Goal: Obtain resource: Download file/media

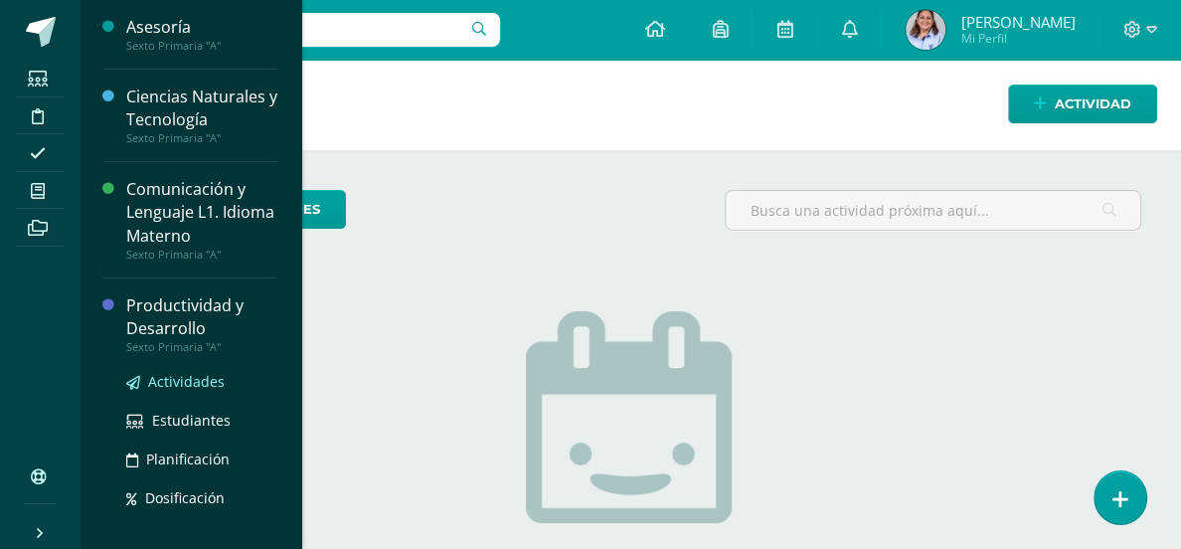
click at [190, 382] on span "Actividades" at bounding box center [186, 381] width 77 height 19
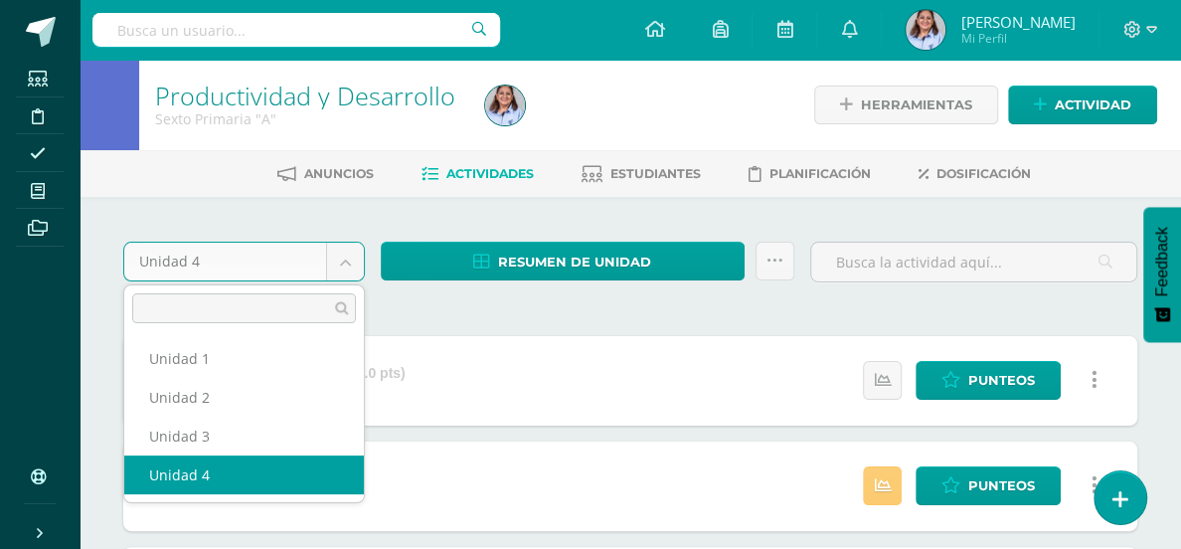
click at [350, 259] on body "Estudiantes Disciplina Asistencia Mis cursos Archivos Soporte Ayuda Reportar un…" at bounding box center [590, 437] width 1181 height 874
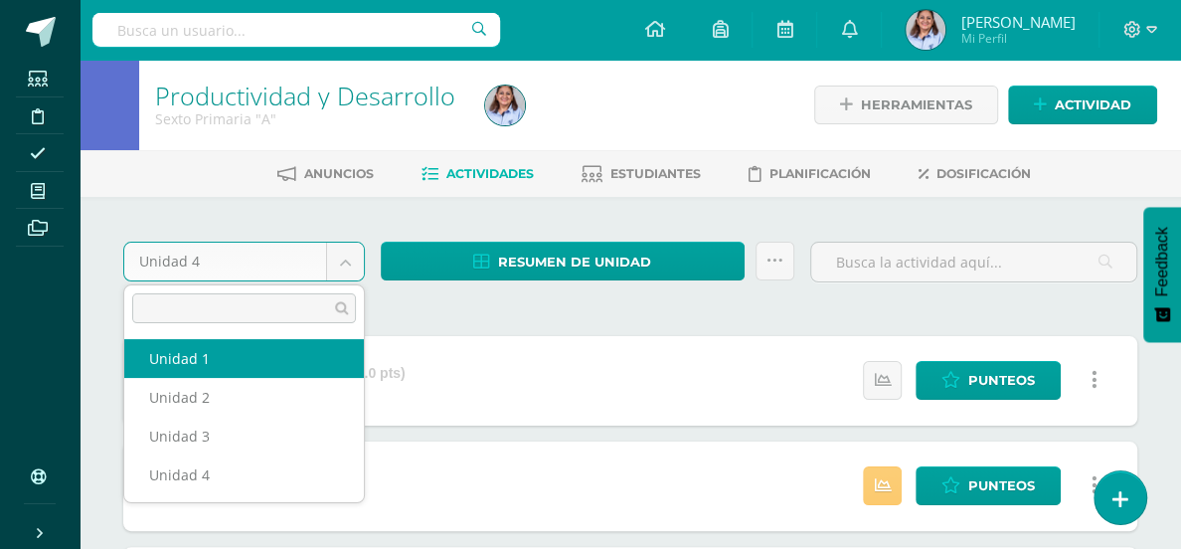
select select "Unidad 1"
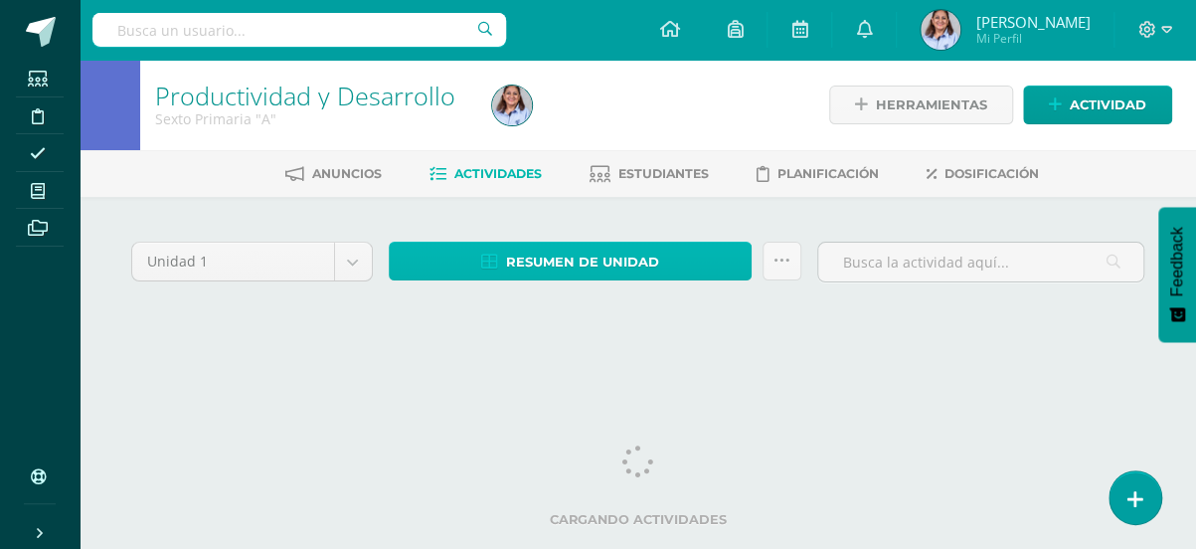
click at [547, 260] on span "Resumen de unidad" at bounding box center [582, 262] width 153 height 37
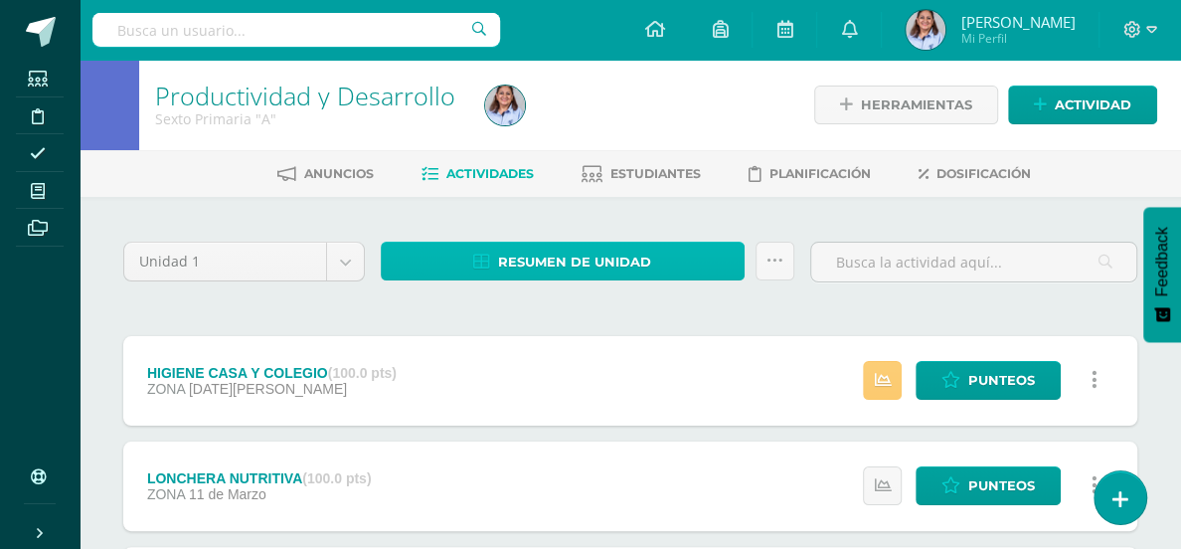
click at [606, 257] on span "Resumen de unidad" at bounding box center [574, 262] width 153 height 37
click at [452, 270] on link "Resumen de unidad" at bounding box center [563, 261] width 364 height 39
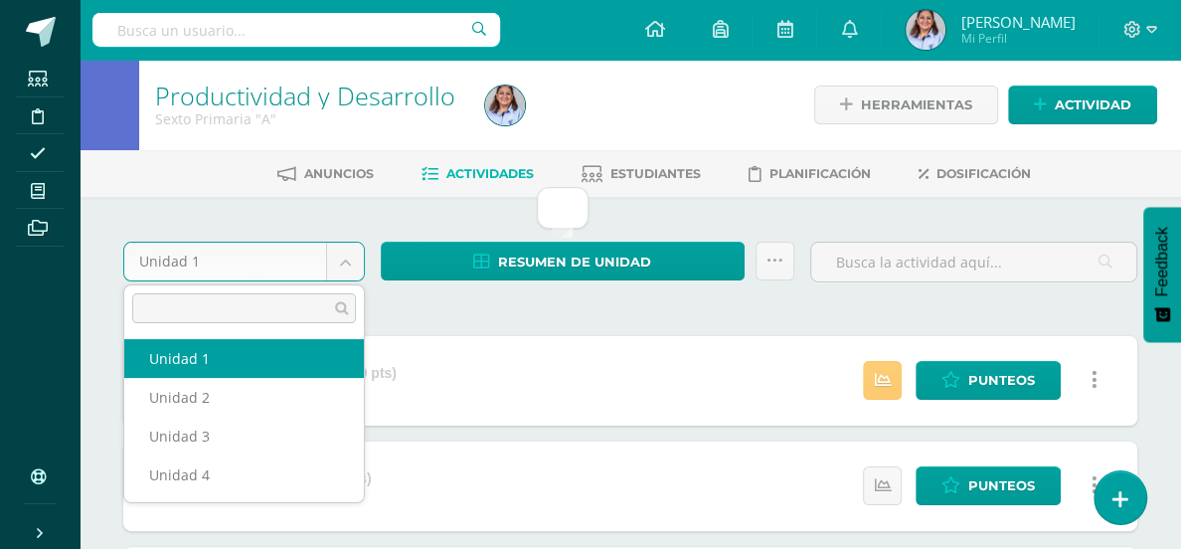
click at [346, 256] on body "Estudiantes Disciplina Asistencia Mis cursos Archivos Soporte Ayuda Reportar un…" at bounding box center [590, 489] width 1181 height 979
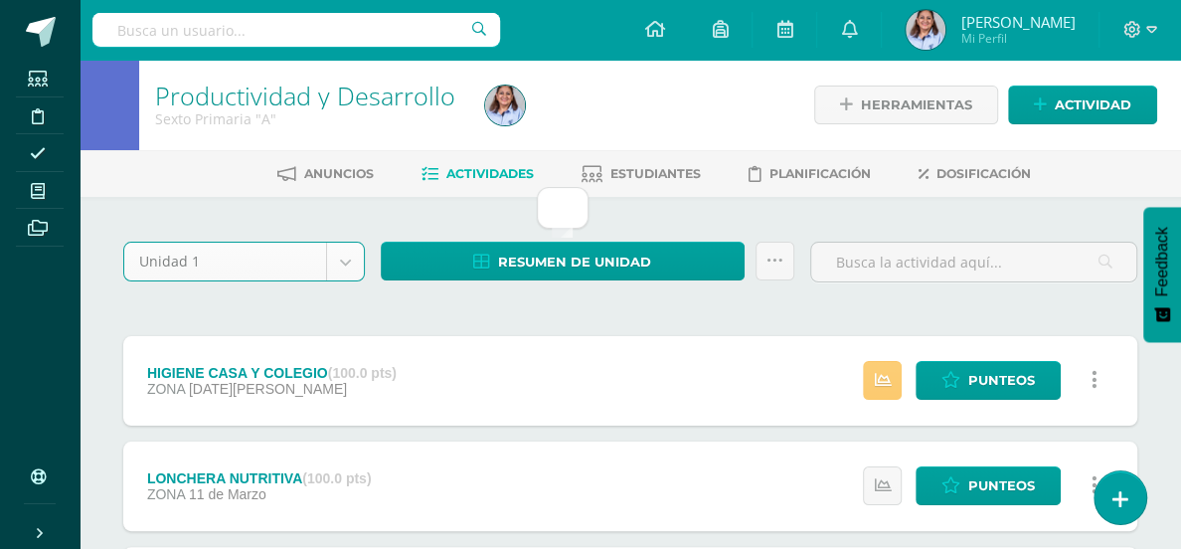
click at [215, 492] on span "11 de Marzo" at bounding box center [228, 494] width 78 height 16
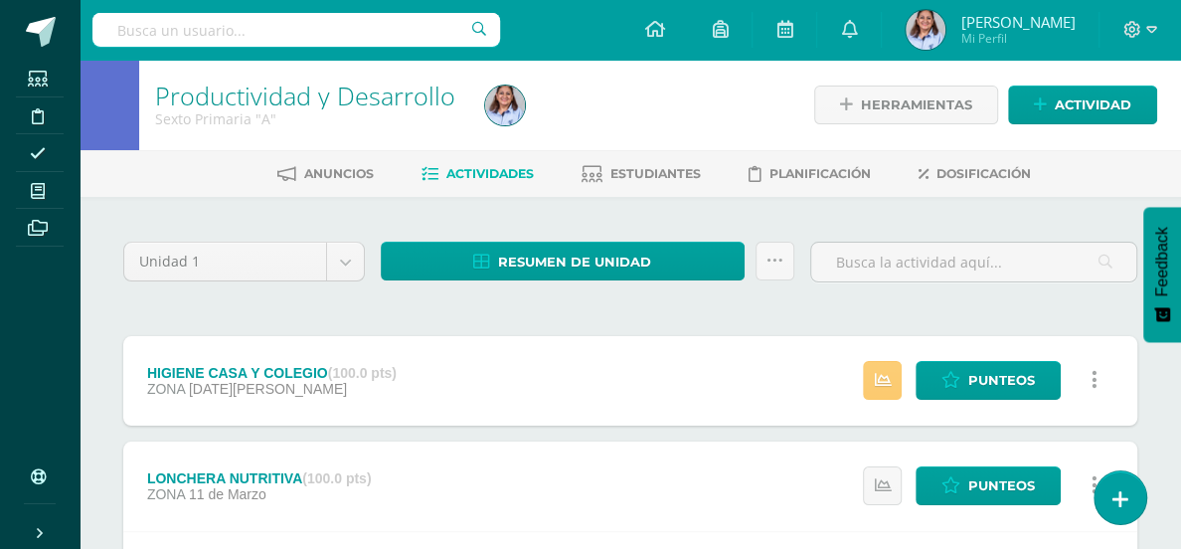
click at [213, 477] on div "LONCHERA NUTRITIVA (100.0 pts)" at bounding box center [259, 478] width 225 height 16
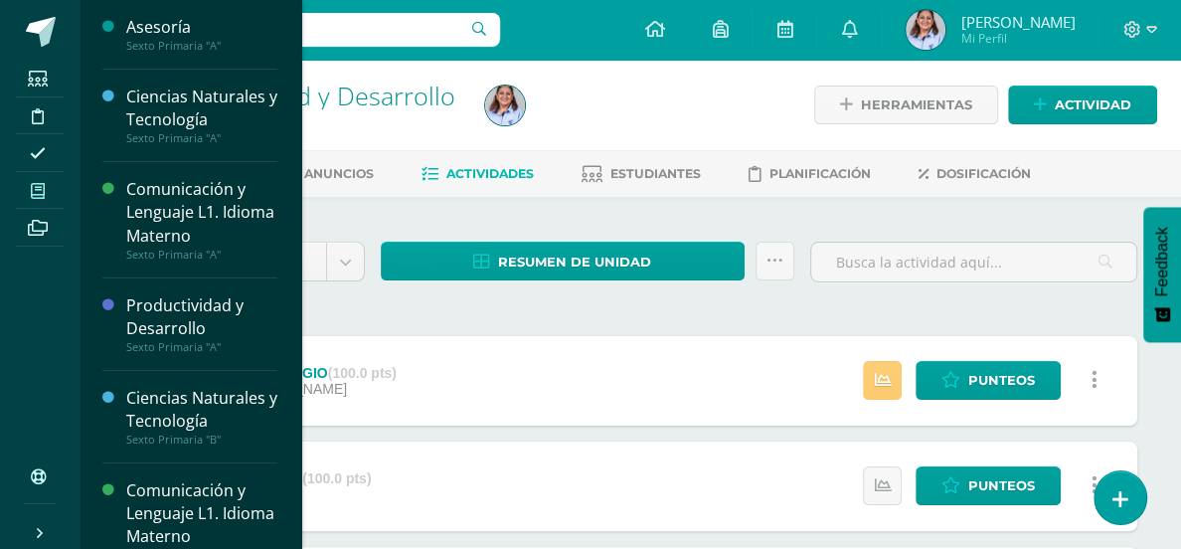
click at [40, 188] on icon at bounding box center [38, 191] width 14 height 16
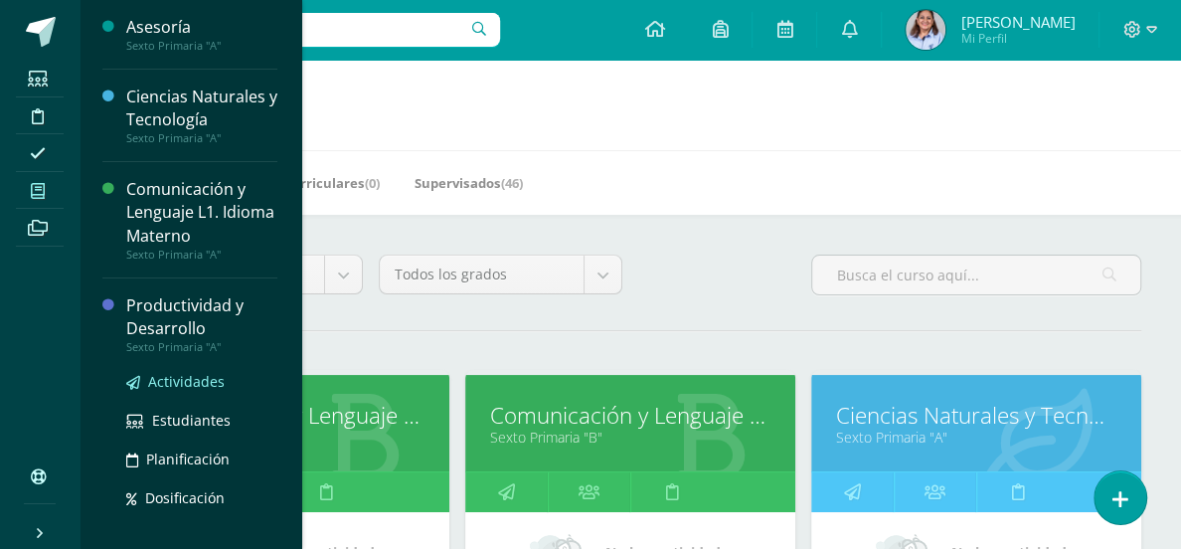
click at [184, 378] on span "Actividades" at bounding box center [186, 381] width 77 height 19
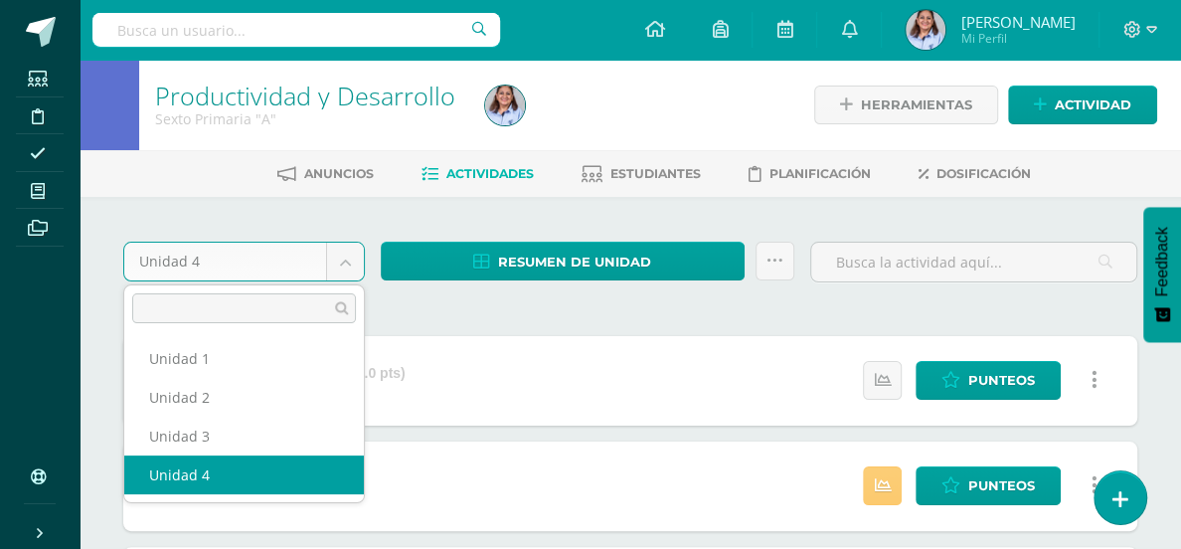
click at [342, 249] on body "Estudiantes Disciplina Asistencia Mis cursos Archivos Soporte Ayuda Reportar un…" at bounding box center [590, 437] width 1181 height 874
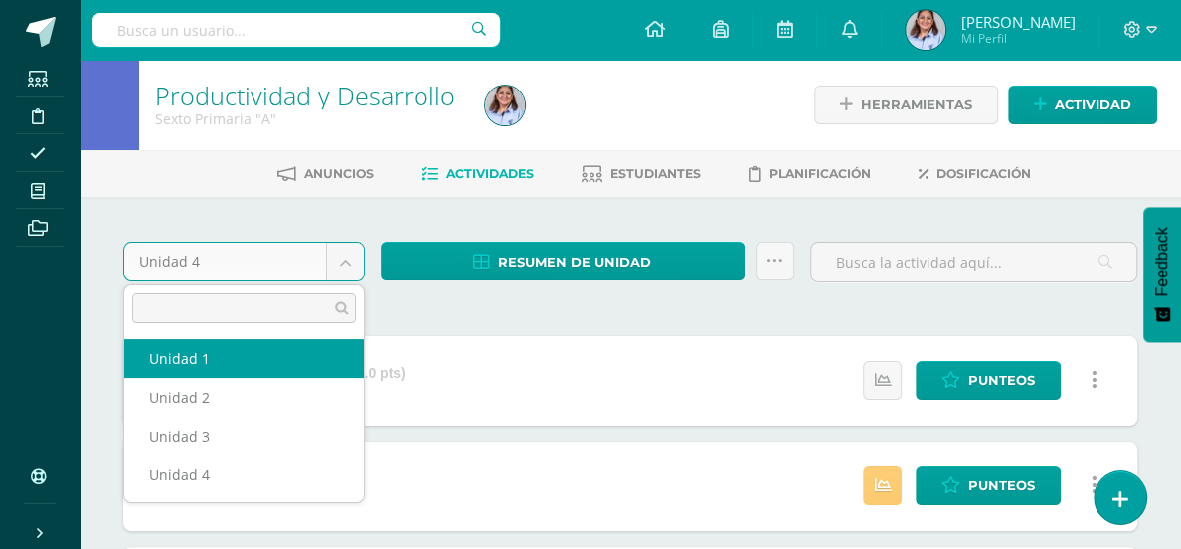
select select "Unidad 1"
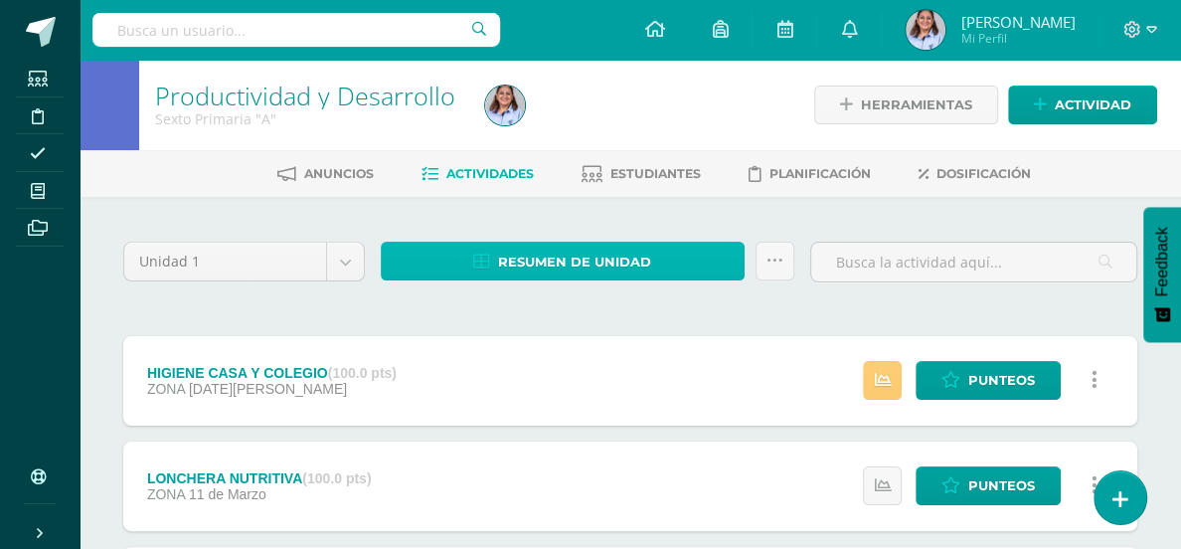
click at [551, 262] on span "Resumen de unidad" at bounding box center [574, 262] width 153 height 37
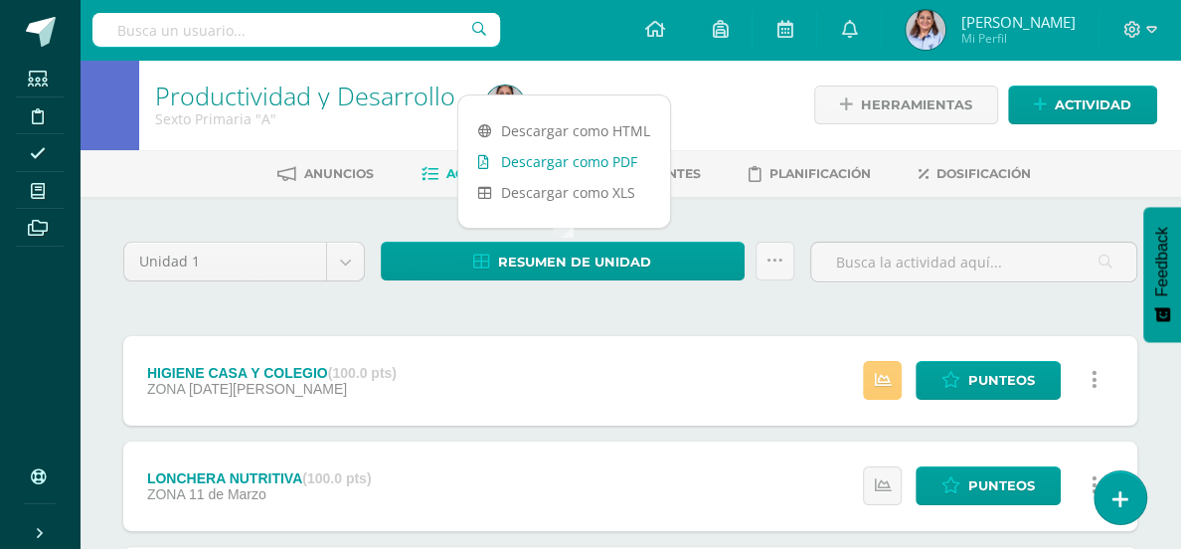
click at [560, 169] on link "Descargar como PDF" at bounding box center [564, 161] width 212 height 31
